Goal: Task Accomplishment & Management: Complete application form

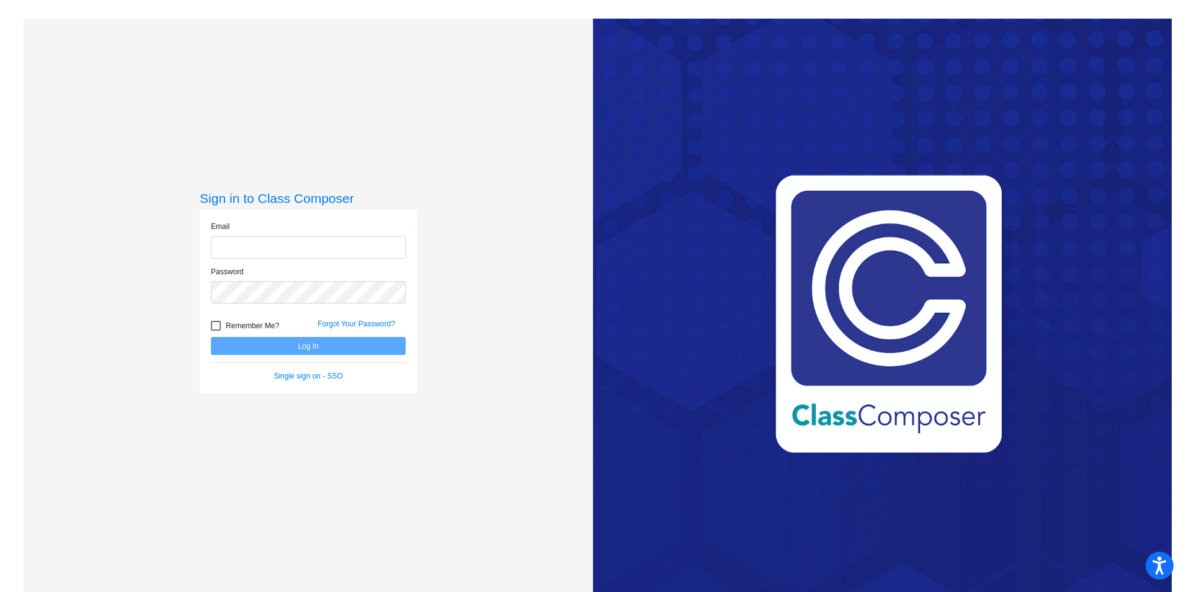
type input "[PERSON_NAME][EMAIL_ADDRESS][PERSON_NAME][DOMAIN_NAME]"
click at [212, 325] on div at bounding box center [216, 326] width 10 height 10
click at [215, 331] on input "Remember Me?" at bounding box center [215, 331] width 1 height 1
checkbox input "true"
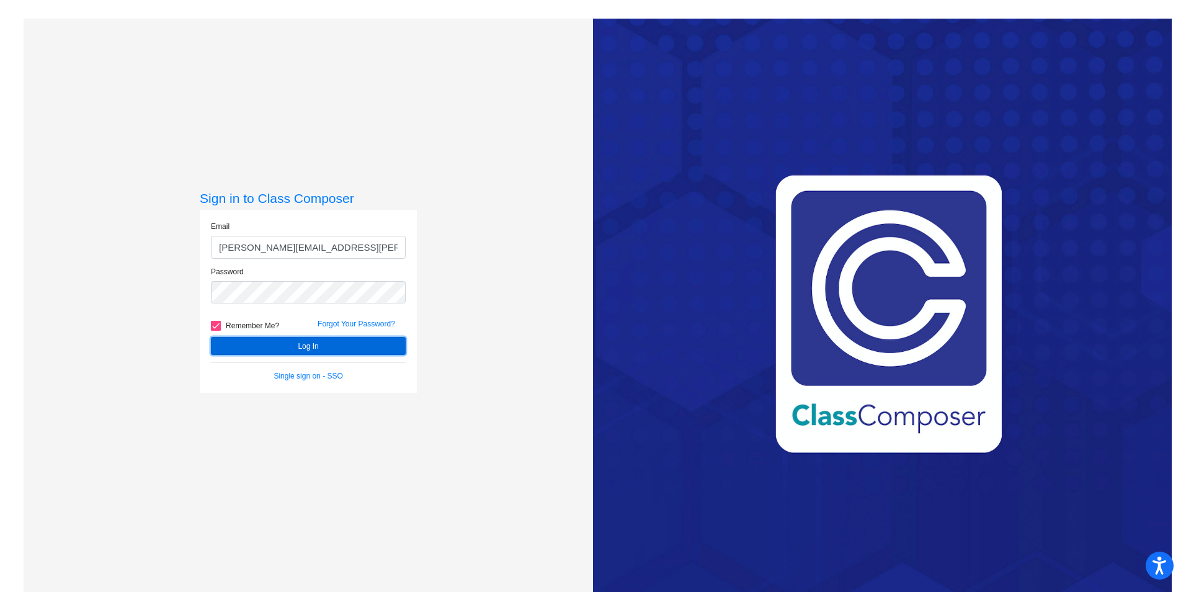
click at [252, 344] on button "Log In" at bounding box center [308, 346] width 195 height 18
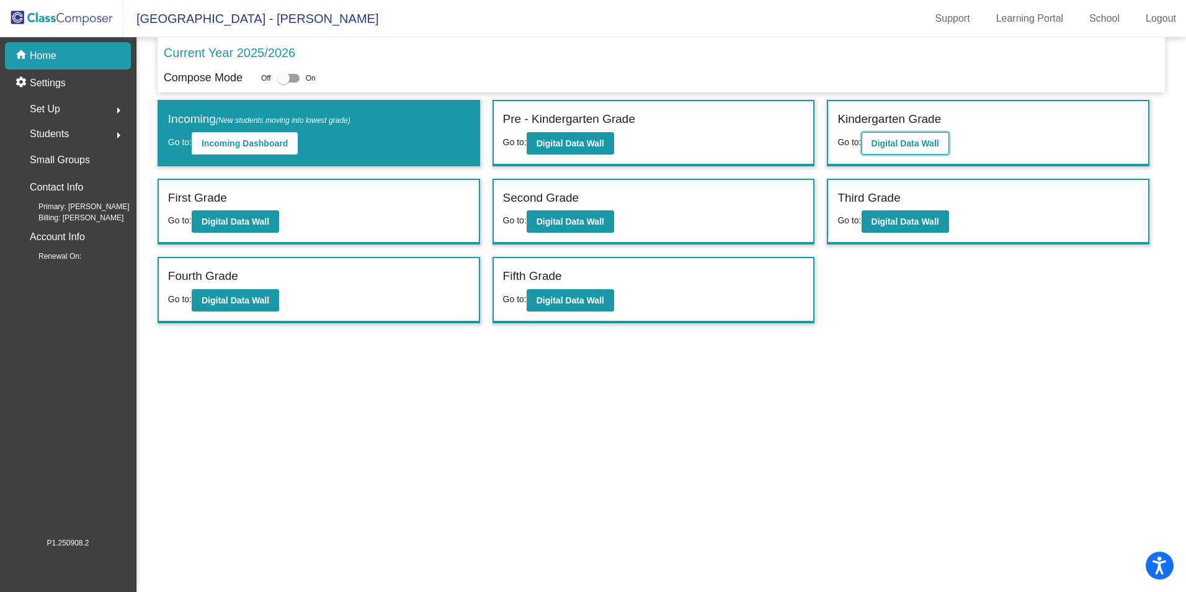
click at [891, 141] on b "Digital Data Wall" at bounding box center [905, 143] width 68 height 10
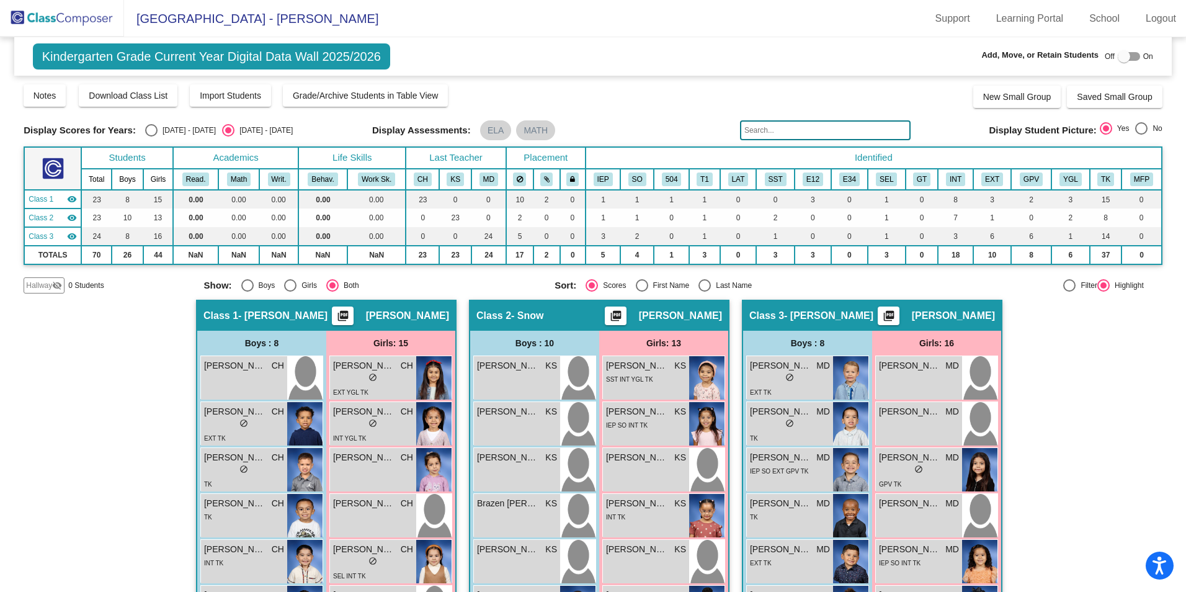
click at [1120, 51] on div at bounding box center [1123, 56] width 12 height 12
checkbox input "true"
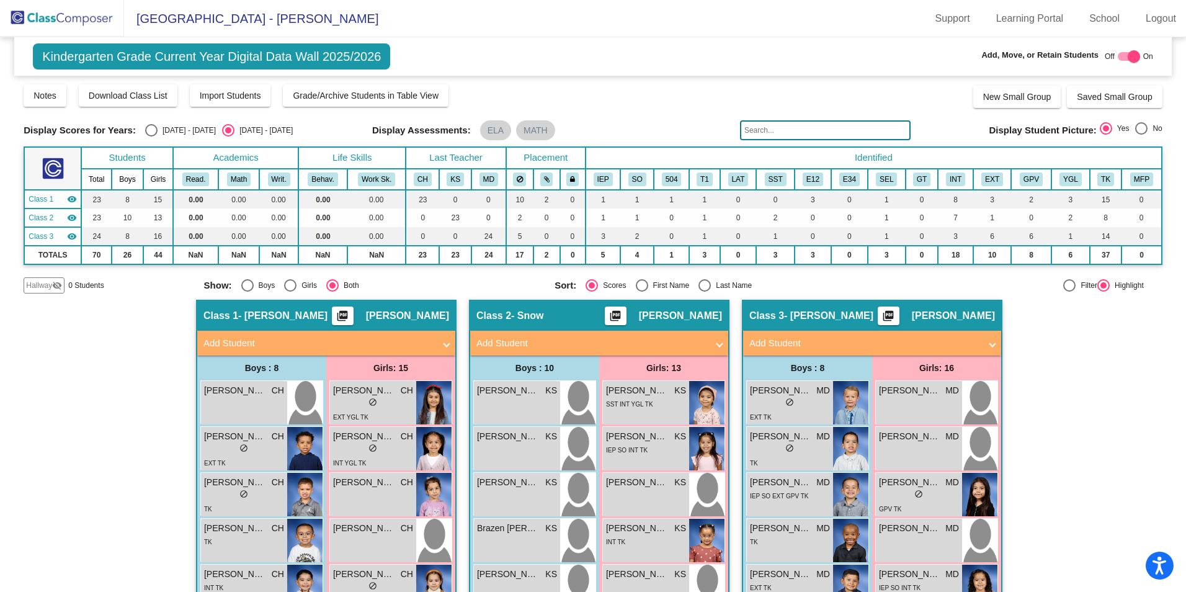
click at [543, 337] on mat-panel-title "Add Student" at bounding box center [591, 343] width 231 height 14
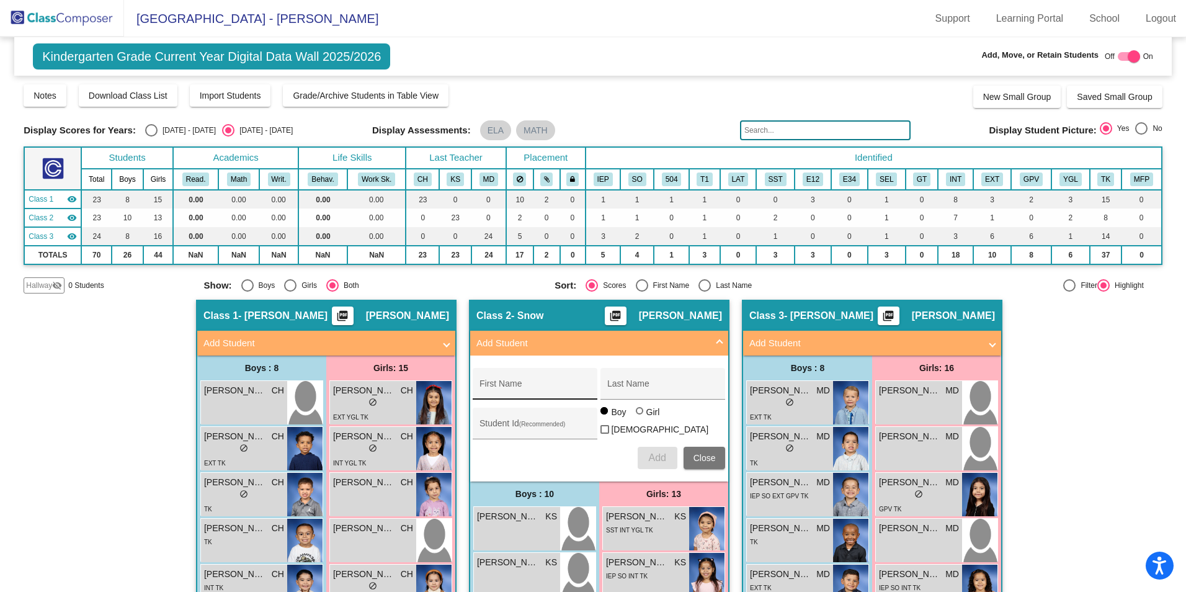
click at [517, 378] on div "First Name" at bounding box center [535, 387] width 112 height 25
type input "Victoria"
type input "Iomdin"
click at [483, 431] on div "Student Id (Recommended)" at bounding box center [535, 426] width 112 height 25
type input "360787"
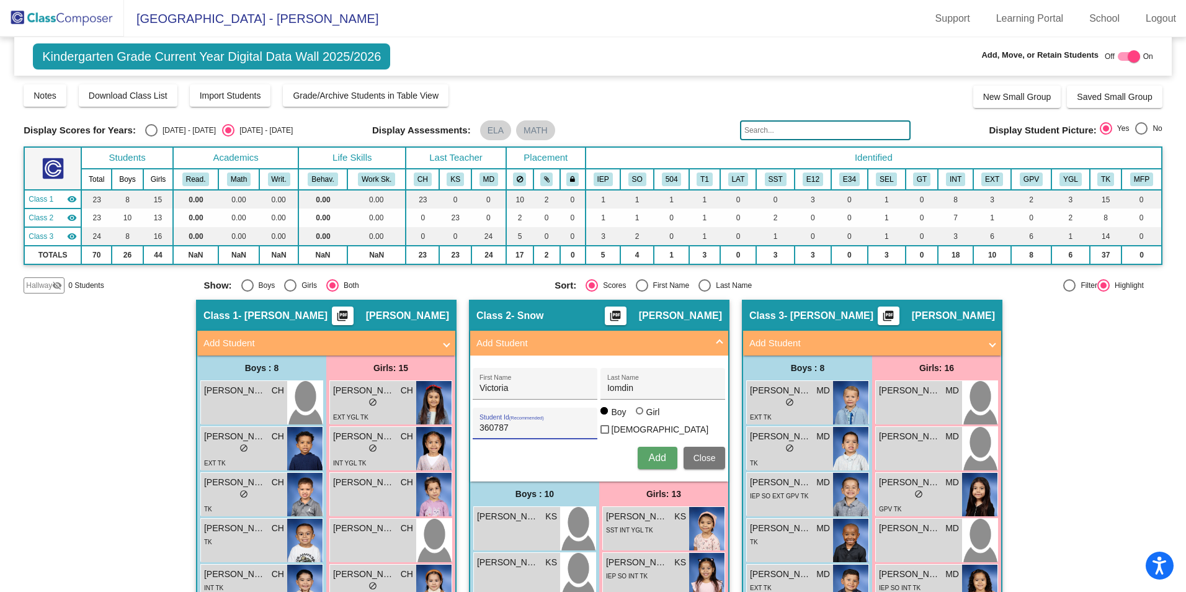
click at [637, 414] on div at bounding box center [639, 410] width 7 height 7
click at [640, 417] on input "Girl" at bounding box center [640, 417] width 1 height 1
radio input "true"
click at [650, 455] on span "Add" at bounding box center [656, 457] width 17 height 11
